Goal: Transaction & Acquisition: Purchase product/service

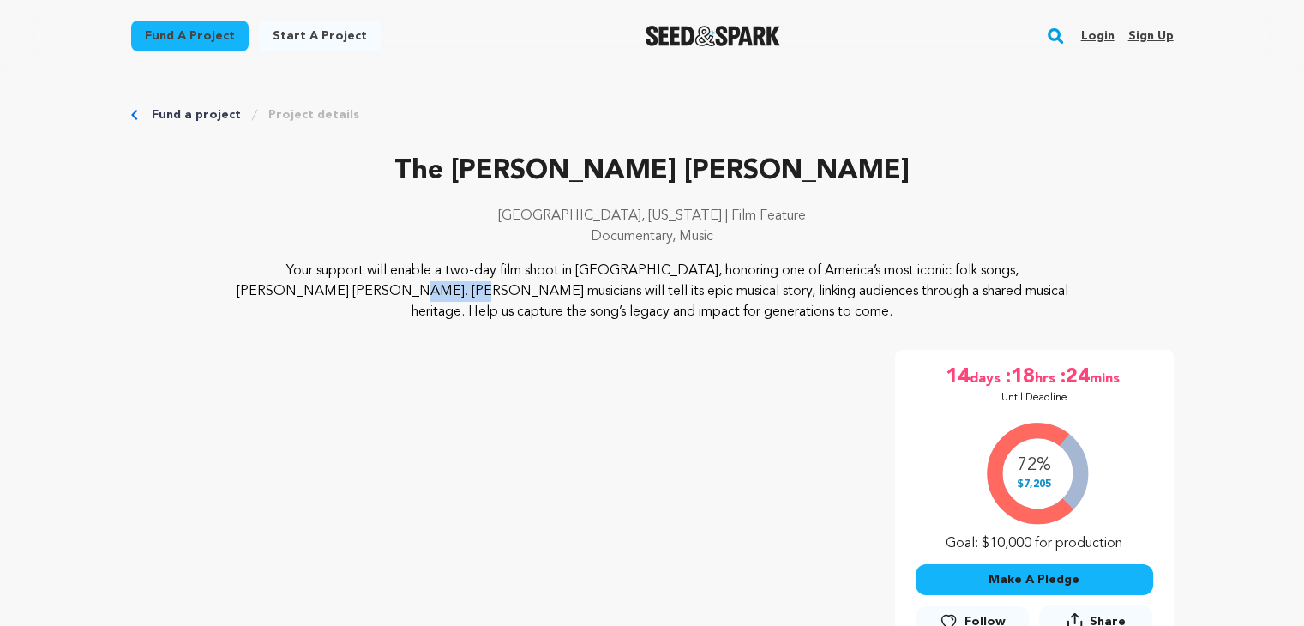
drag, startPoint x: 1000, startPoint y: 271, endPoint x: 943, endPoint y: 272, distance: 56.6
click at [943, 272] on p "Your support will enable a two-day film shoot in [GEOGRAPHIC_DATA], honoring on…" at bounding box center [652, 292] width 834 height 62
copy p "[PERSON_NAME] [PERSON_NAME]"
click at [903, 316] on p "Your support will enable a two-day film shoot in [GEOGRAPHIC_DATA], honoring on…" at bounding box center [652, 292] width 834 height 62
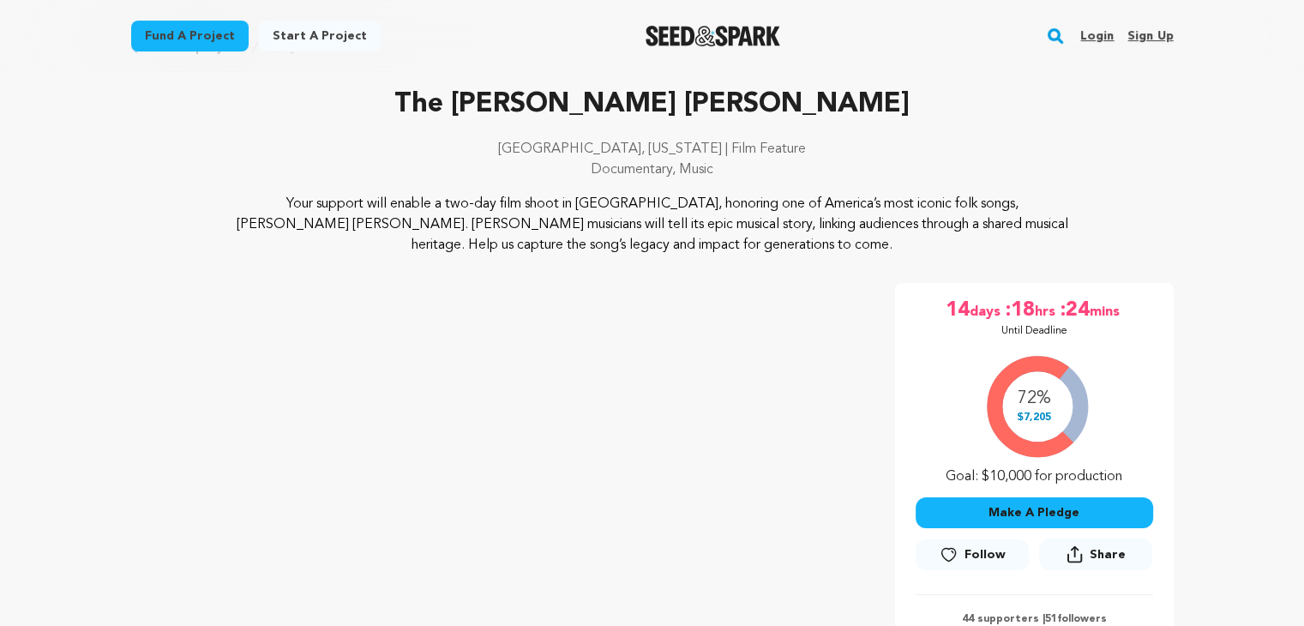
scroll to position [257, 0]
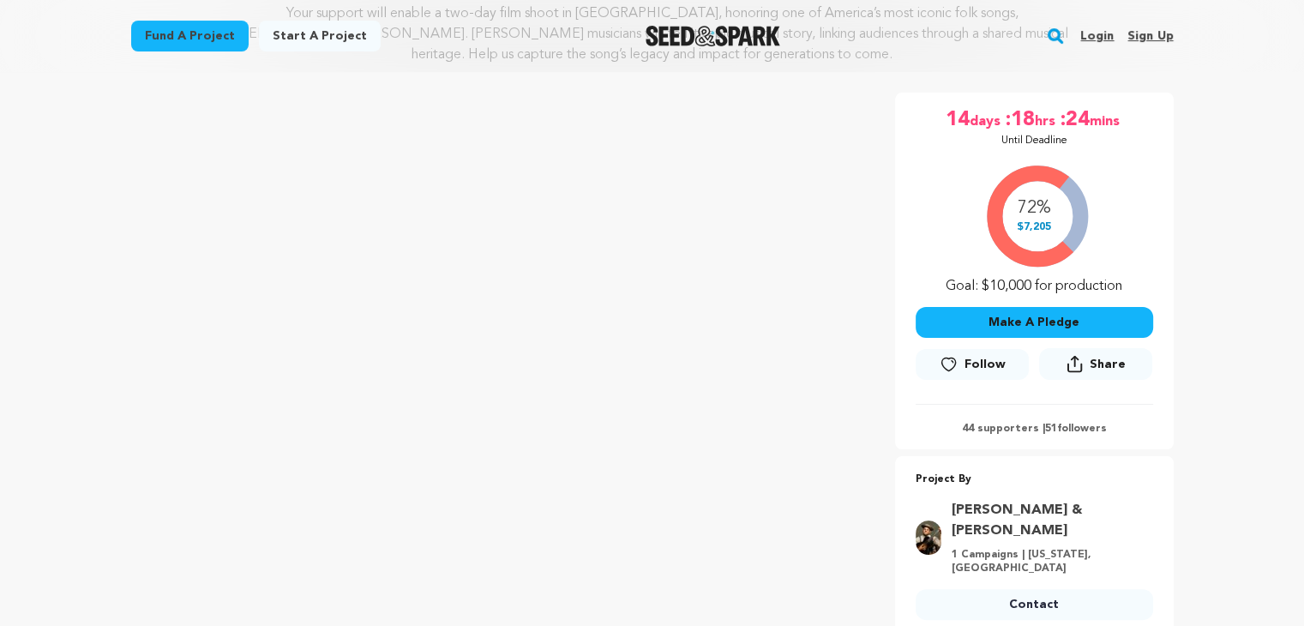
click at [980, 508] on link "[PERSON_NAME] & [PERSON_NAME]" at bounding box center [1047, 520] width 191 height 41
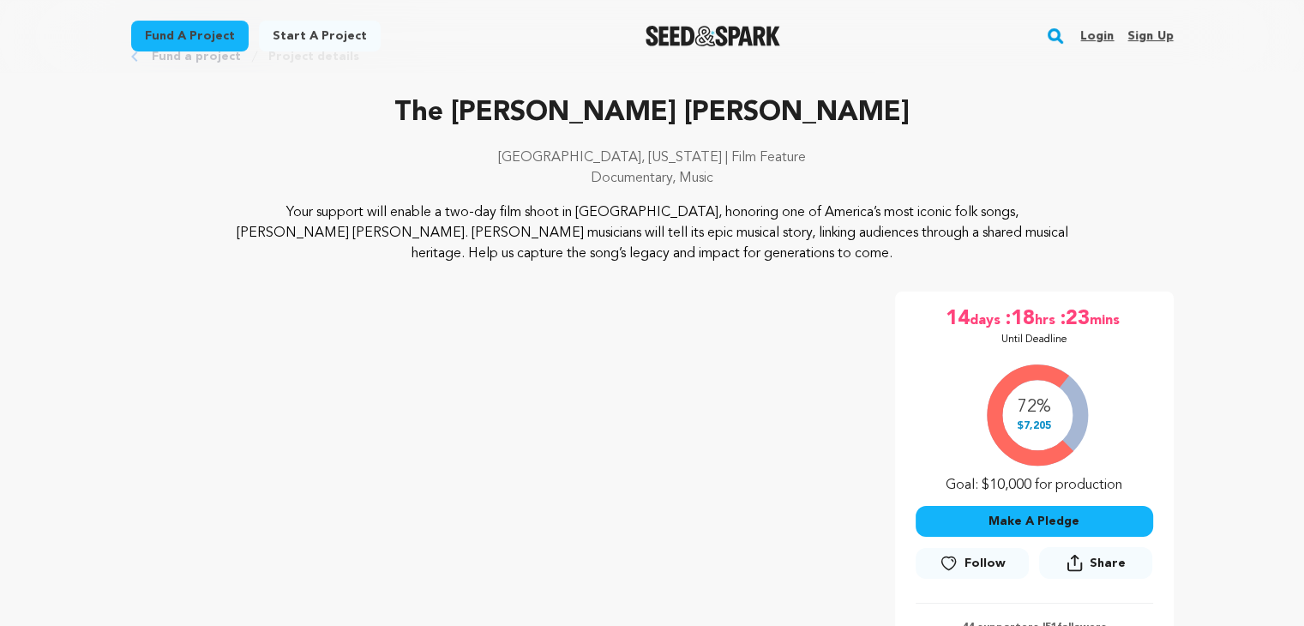
scroll to position [86, 0]
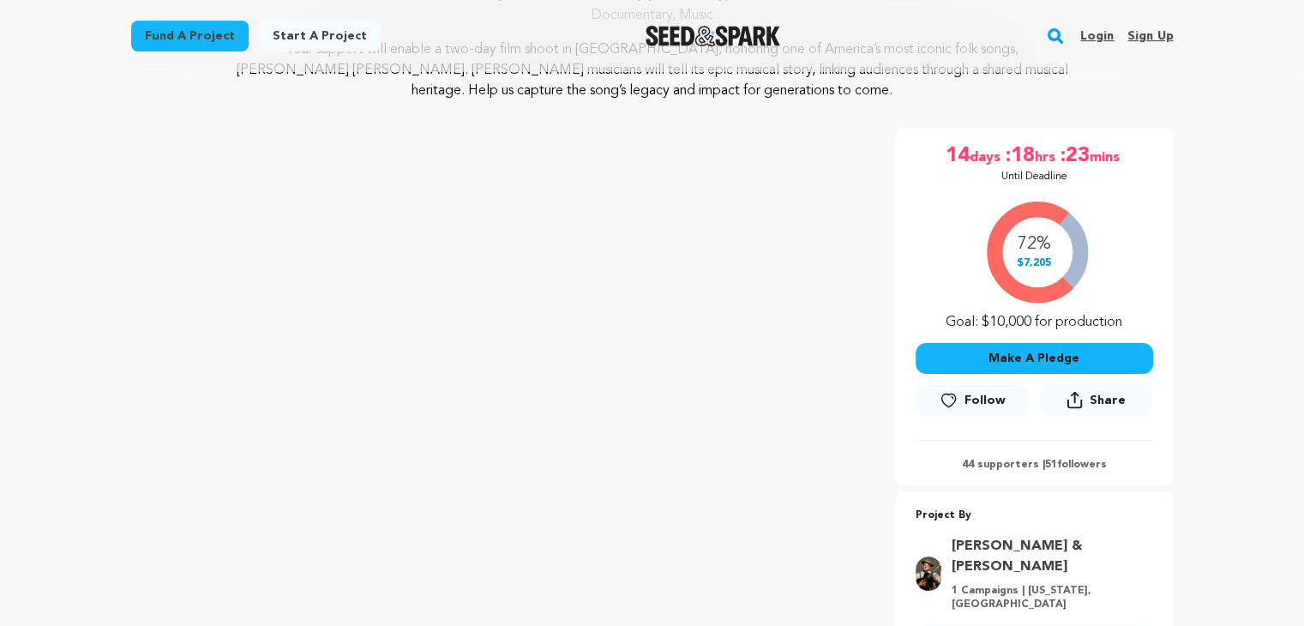
scroll to position [342, 0]
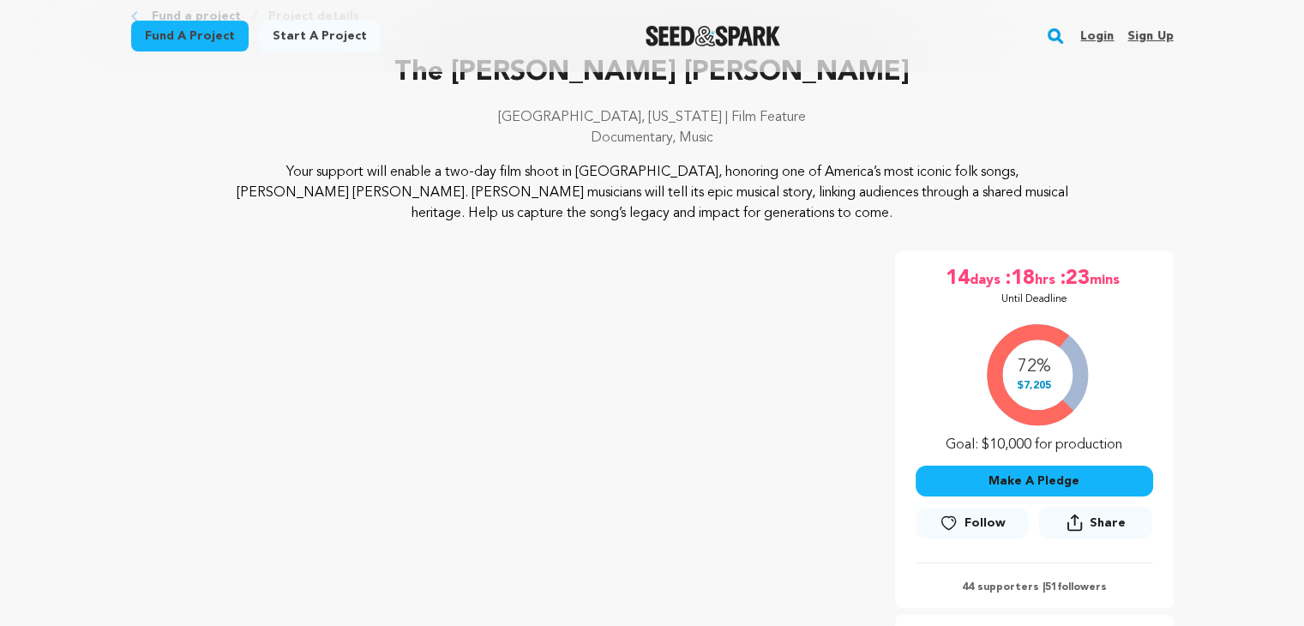
scroll to position [105, 0]
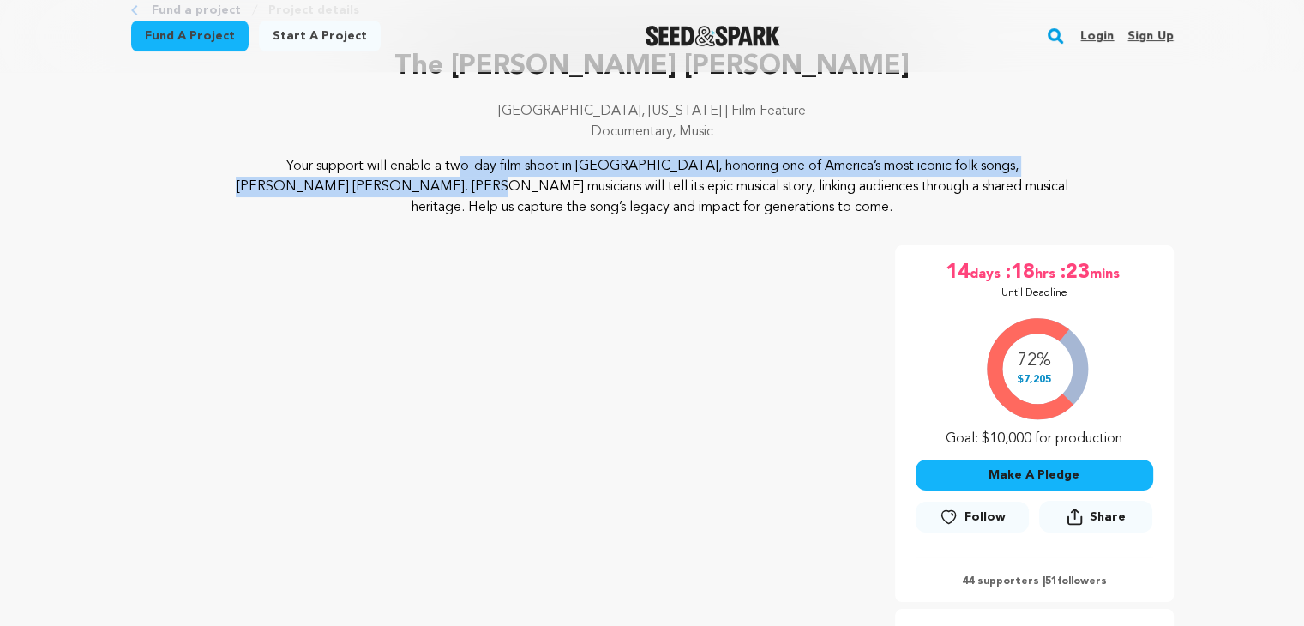
drag, startPoint x: 1008, startPoint y: 165, endPoint x: 259, endPoint y: 165, distance: 749.4
click at [259, 165] on p "Your support will enable a two-day film shoot in [GEOGRAPHIC_DATA], honoring on…" at bounding box center [652, 187] width 834 height 62
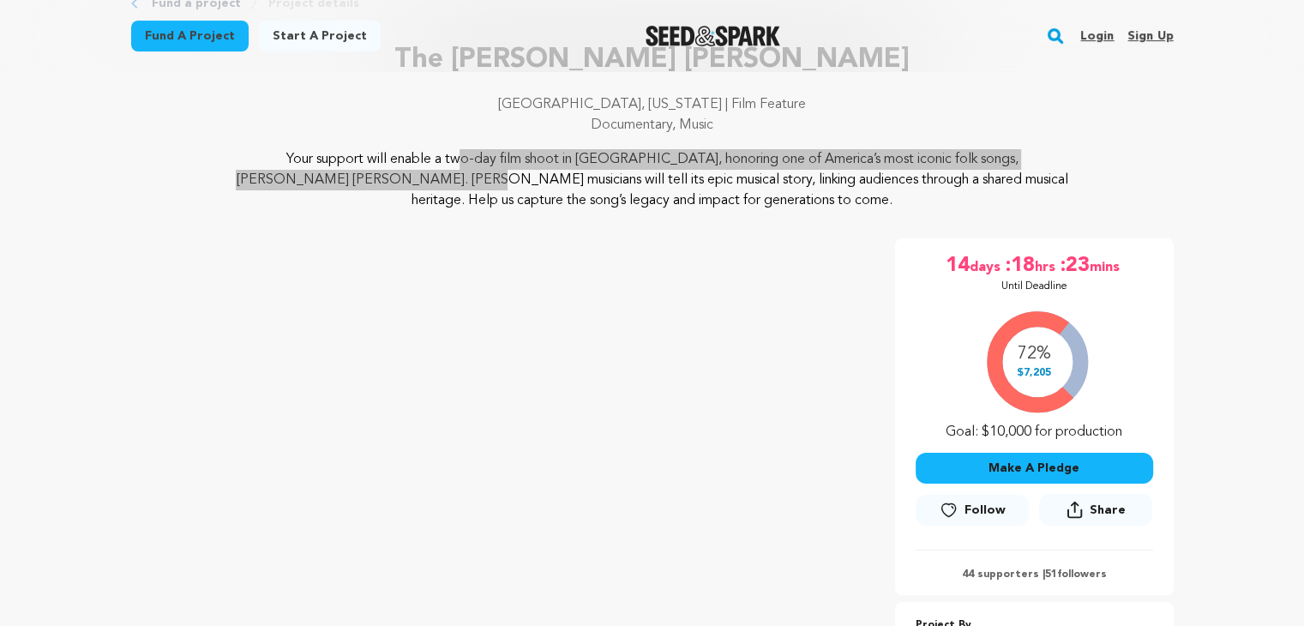
scroll to position [0, 0]
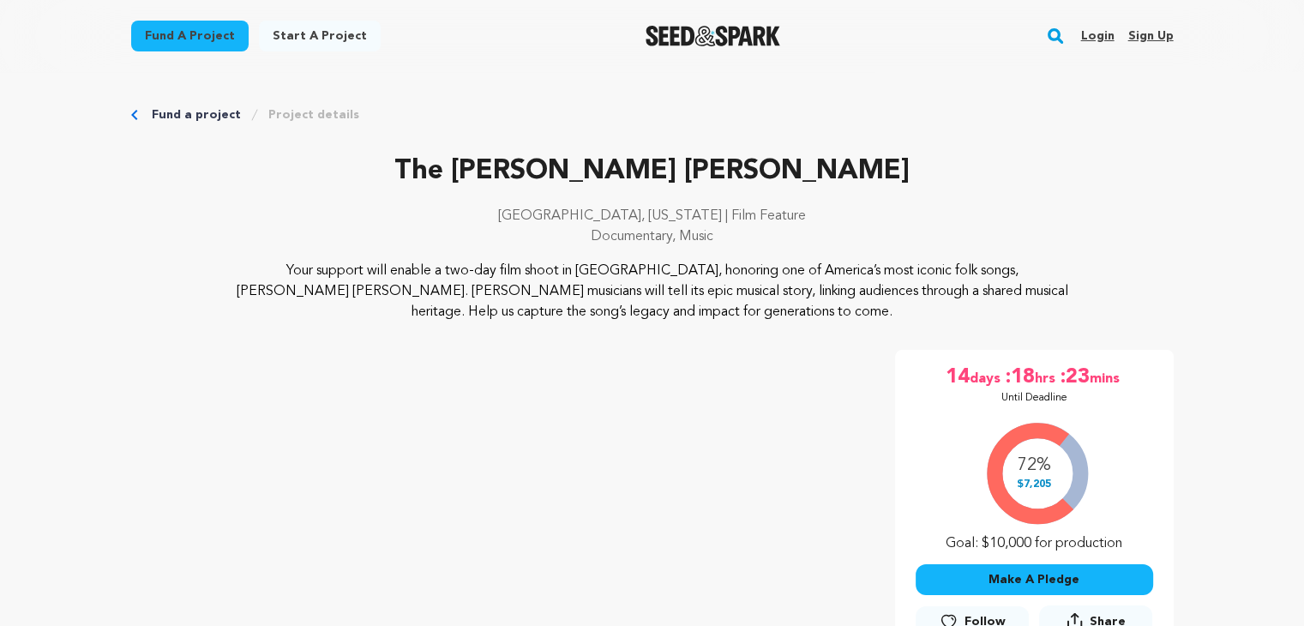
click at [766, 346] on div "The Liza Jane Sessions New Orleans, Louisiana | Film Feature Documentary, Music…" at bounding box center [652, 524] width 1043 height 747
